Goal: Check status: Check status

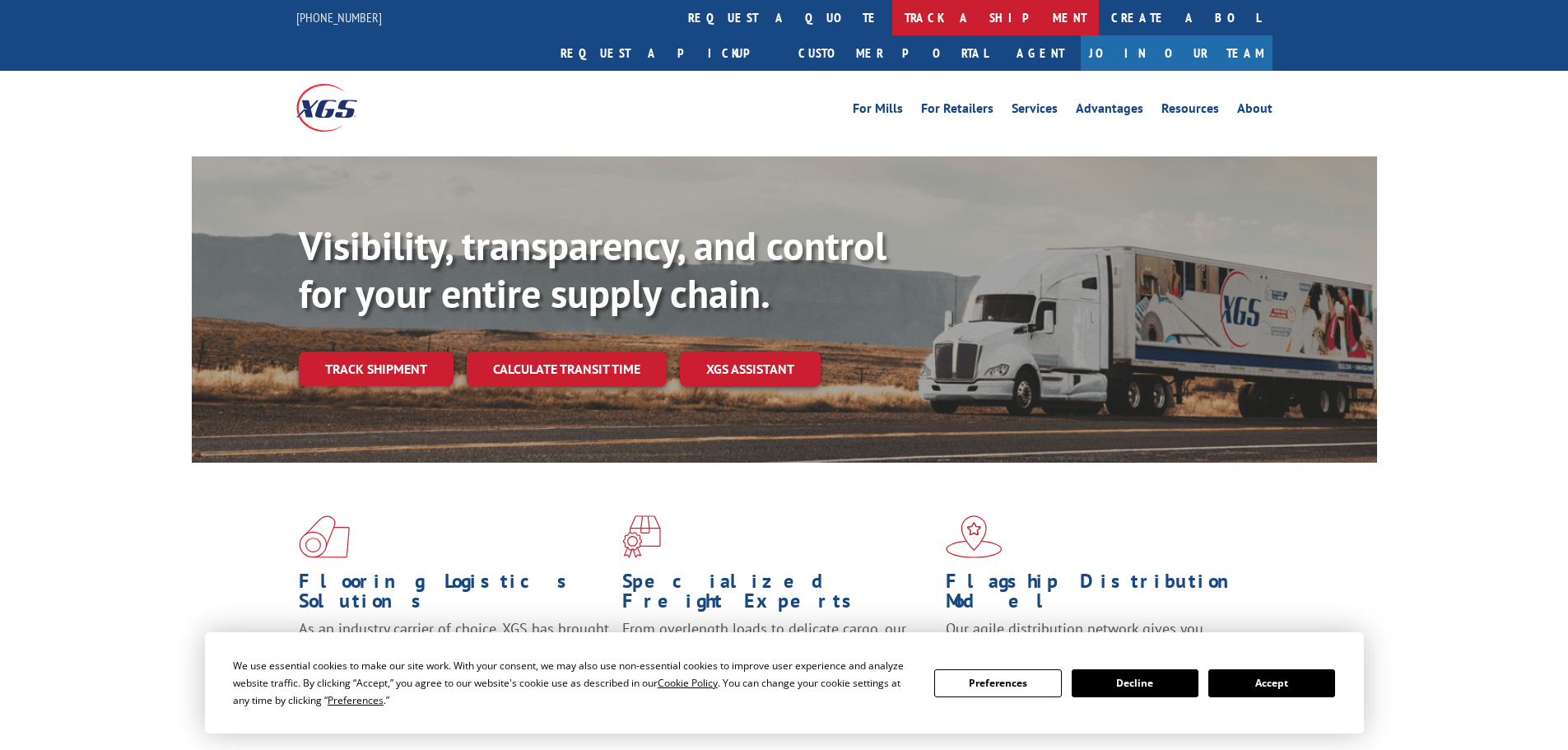
click at [893, 17] on link "track a shipment" at bounding box center [995, 17] width 207 height 36
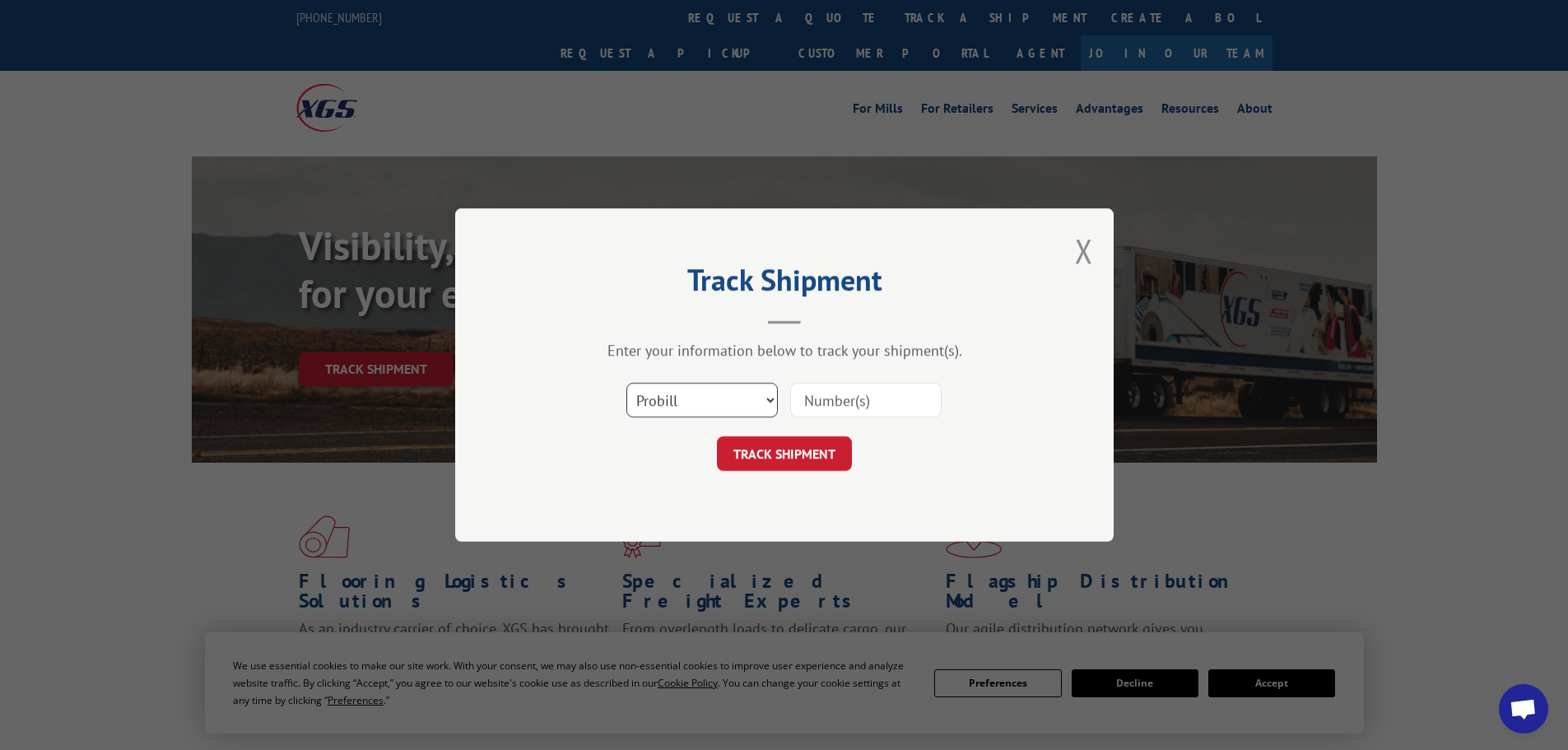
click at [659, 390] on select "Select category... Probill BOL PO" at bounding box center [703, 400] width 152 height 35
select select "bol"
click at [627, 383] on select "Select category... Probill BOL PO" at bounding box center [703, 400] width 152 height 35
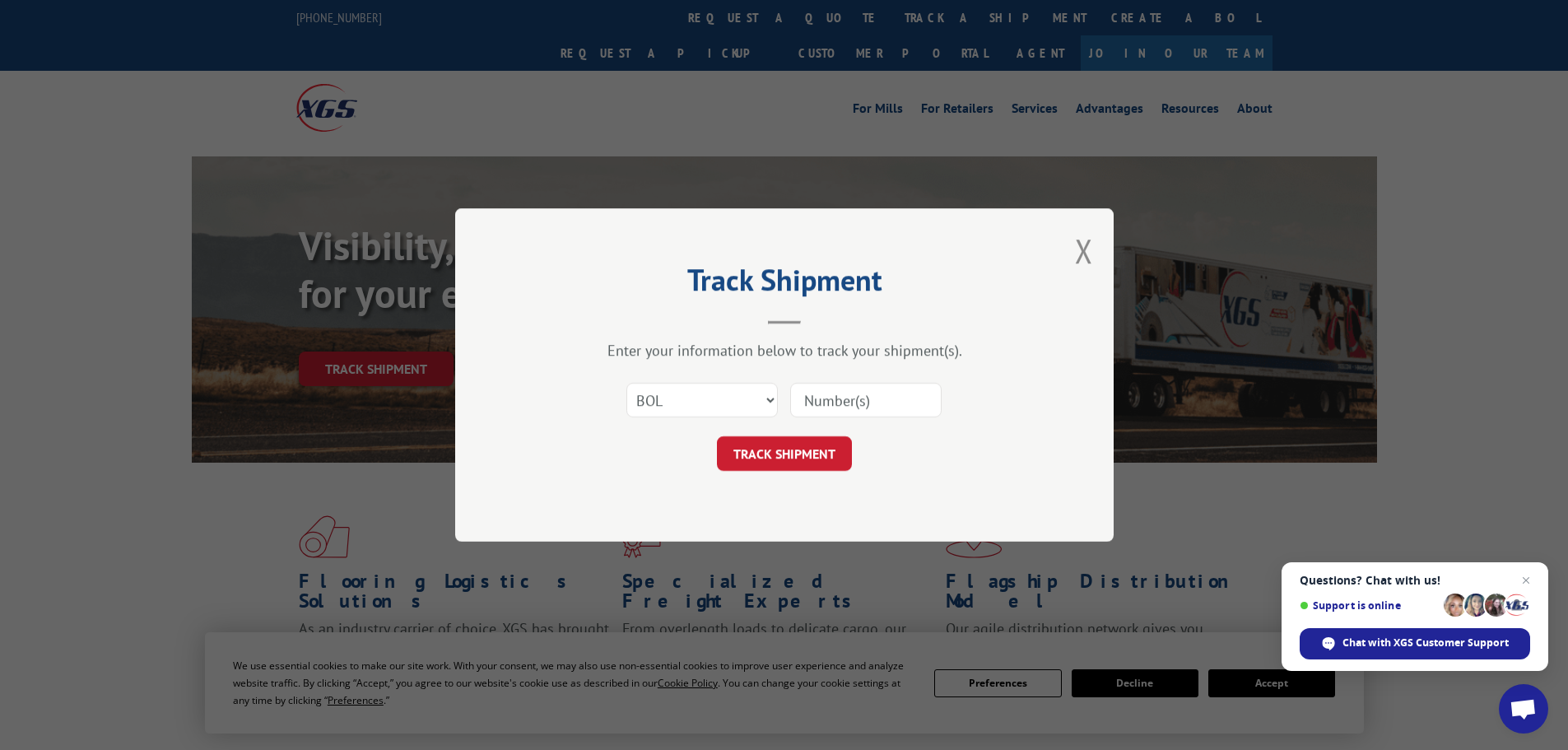
click at [851, 391] on input at bounding box center [866, 400] width 152 height 35
paste input "5569273"
click at [811, 406] on input "5569273" at bounding box center [866, 400] width 152 height 35
type input "5569273"
click at [802, 460] on button "TRACK SHIPMENT" at bounding box center [784, 454] width 135 height 35
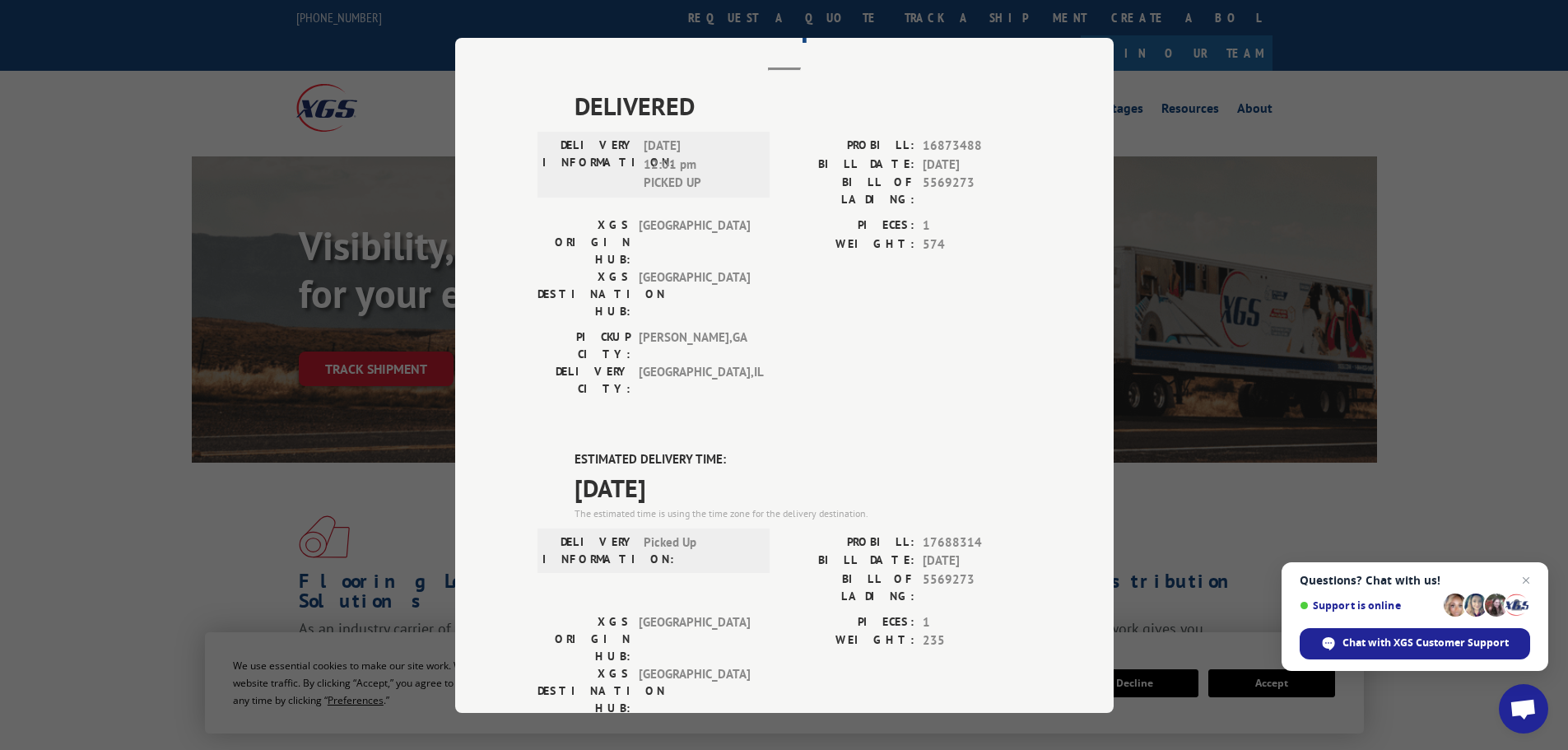
scroll to position [82, 0]
